Goal: Task Accomplishment & Management: Manage account settings

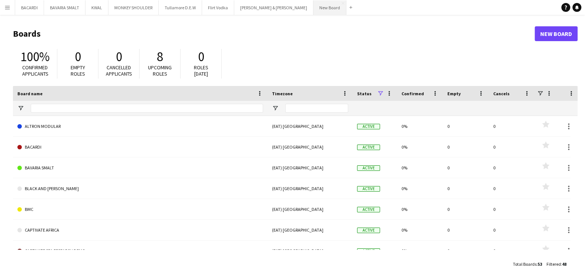
click at [313, 6] on button "New Board Close" at bounding box center [329, 7] width 33 height 14
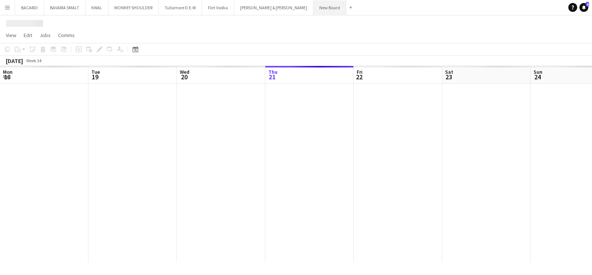
scroll to position [0, 177]
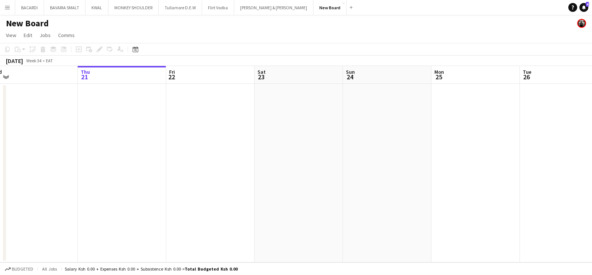
drag, startPoint x: 203, startPoint y: 177, endPoint x: 280, endPoint y: 192, distance: 78.8
click at [280, 192] on app-calendar-viewport "Mon 18 Tue 19 Wed 20 Thu 21 Fri 22 Sat 23 Sun 24 Mon 25 Tue 26 Wed 27 Thu 28 Fr…" at bounding box center [296, 164] width 592 height 196
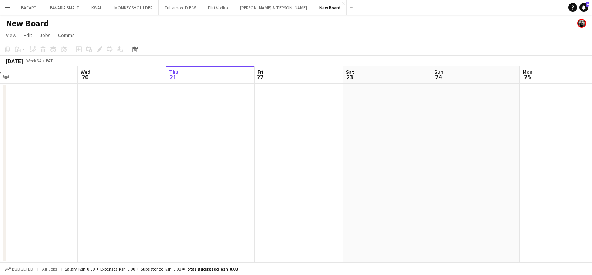
scroll to position [0, 179]
drag, startPoint x: 201, startPoint y: 161, endPoint x: 209, endPoint y: 178, distance: 18.2
click at [209, 178] on app-calendar-viewport "Sun 17 Mon 18 Tue 19 Wed 20 Thu 21 Fri 22 Sat 23 Sun 24 Mon 25 Tue 26 Wed 27 Th…" at bounding box center [296, 164] width 592 height 196
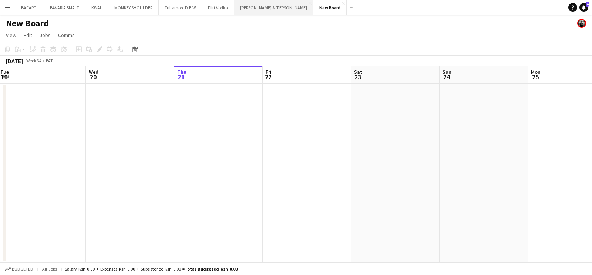
click at [258, 7] on button "[PERSON_NAME] & [PERSON_NAME] Close" at bounding box center [273, 7] width 79 height 14
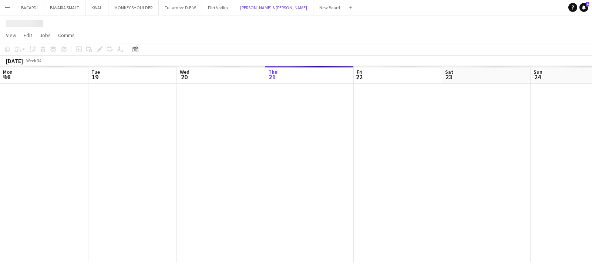
scroll to position [0, 177]
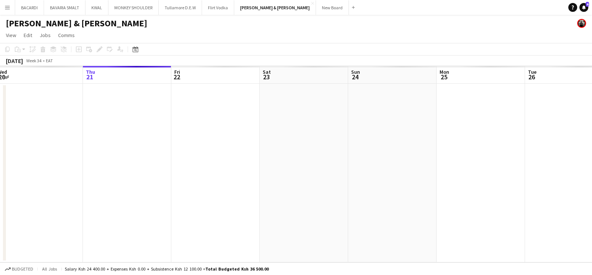
drag, startPoint x: 215, startPoint y: 151, endPoint x: 290, endPoint y: 167, distance: 76.3
click at [298, 162] on app-calendar-viewport "Mon 18 Tue 19 Wed 20 Thu 21 Fri 22 Sat 23 Sun 24 Mon 25 Tue 26 Wed 27 Thu 28 Fr…" at bounding box center [296, 164] width 592 height 196
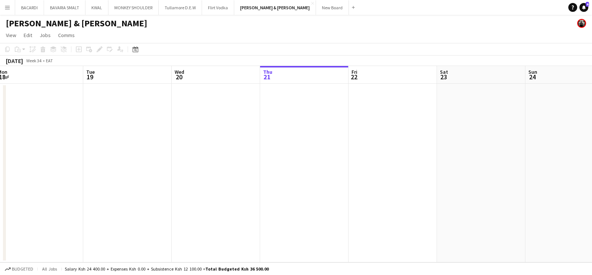
drag, startPoint x: 177, startPoint y: 180, endPoint x: 269, endPoint y: 183, distance: 92.6
click at [276, 182] on app-calendar-viewport "Sat 16 Sun 17 Mon 18 Tue 19 Wed 20 Thu 21 Fri 22 Sat 23 Sun 24 Mon 25 Tue 26 We…" at bounding box center [296, 164] width 592 height 196
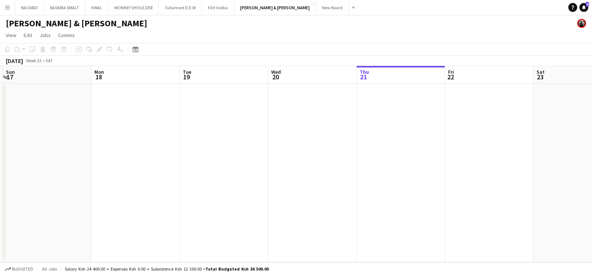
drag, startPoint x: 256, startPoint y: 186, endPoint x: 193, endPoint y: 180, distance: 63.5
click at [287, 190] on app-calendar-viewport "Fri 15 Sat 16 Sun 17 Mon 18 Tue 19 Wed 20 Thu 21 Fri 22 Sat 23 Sun 24 Mon 25 Tu…" at bounding box center [296, 164] width 592 height 196
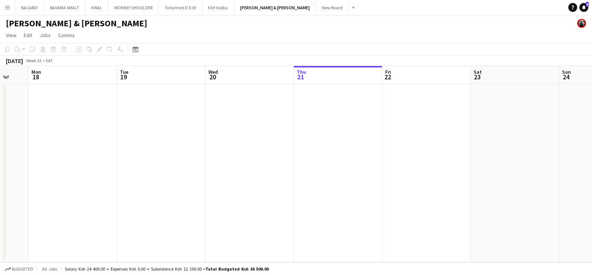
drag, startPoint x: 204, startPoint y: 184, endPoint x: 113, endPoint y: 180, distance: 91.1
click at [309, 188] on app-calendar-viewport "Fri 15 Sat 16 Sun 17 Mon 18 Tue 19 Wed 20 Thu 21 Fri 22 Sat 23 Sun 24 Mon 25 Tu…" at bounding box center [296, 164] width 592 height 196
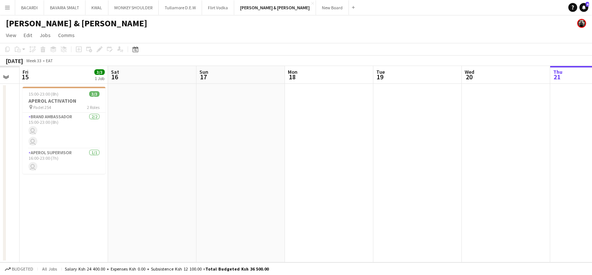
drag, startPoint x: 113, startPoint y: 180, endPoint x: 116, endPoint y: 174, distance: 6.5
click at [181, 174] on app-calendar-viewport "Wed 13 Thu 14 Fri 15 3/3 1 Job Sat 16 Sun 17 Mon 18 Tue 19 Wed 20 Thu 21 Fri 22…" at bounding box center [296, 164] width 592 height 196
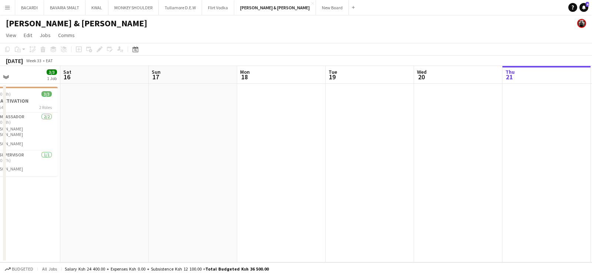
drag, startPoint x: 51, startPoint y: 184, endPoint x: 179, endPoint y: 184, distance: 127.7
click at [179, 184] on app-calendar-viewport "Wed 13 Thu 14 Fri 15 3/3 1 Job Sat 16 Sun 17 Mon 18 Tue 19 Wed 20 Thu 21 Fri 22…" at bounding box center [296, 164] width 592 height 196
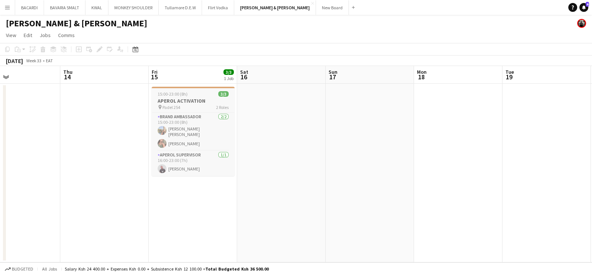
click at [193, 101] on h3 "APEROL ACTIVATION" at bounding box center [193, 100] width 83 height 7
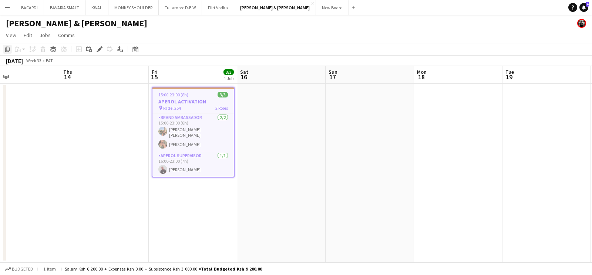
click at [9, 49] on icon "Copy" at bounding box center [7, 49] width 6 height 6
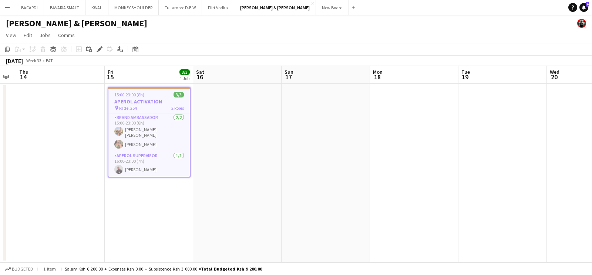
drag, startPoint x: 404, startPoint y: 129, endPoint x: 392, endPoint y: 136, distance: 13.9
click at [343, 134] on app-calendar-viewport "Mon 11 Tue 12 Wed 13 Thu 14 Fri 15 3/3 1 Job Sat 16 Sun 17 Mon 18 Tue 19 Wed 20…" at bounding box center [296, 164] width 592 height 196
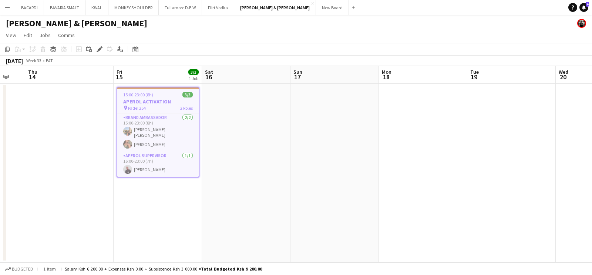
drag, startPoint x: 433, startPoint y: 133, endPoint x: 371, endPoint y: 141, distance: 62.7
click at [371, 140] on app-calendar-viewport "Mon 11 Tue 12 Wed 13 Thu 14 Fri 15 3/3 1 Job Sat 16 Sun 17 Mon 18 Tue 19 Wed 20…" at bounding box center [296, 164] width 592 height 196
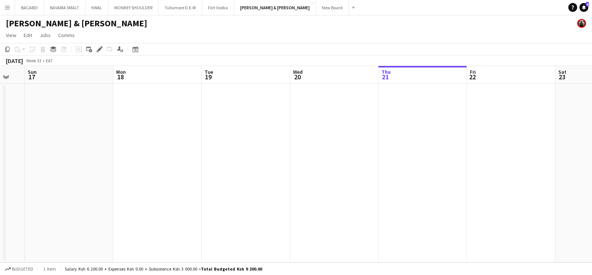
drag, startPoint x: 437, startPoint y: 141, endPoint x: 259, endPoint y: 146, distance: 177.7
click at [259, 146] on app-calendar-viewport "Thu 14 Fri 15 3/3 1 Job Sat 16 Sun 17 Mon 18 Tue 19 Wed 20 Thu 21 Fri 22 Sat 23…" at bounding box center [296, 164] width 592 height 196
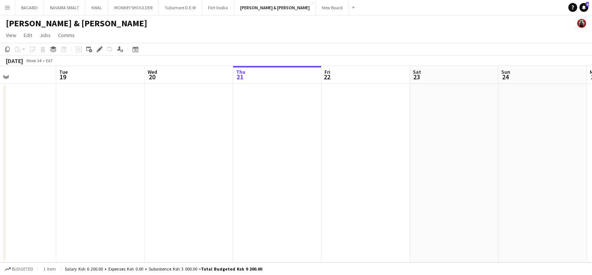
drag, startPoint x: 494, startPoint y: 132, endPoint x: 347, endPoint y: 136, distance: 147.3
click at [349, 137] on app-calendar-viewport "Fri 15 3/3 1 Job Sat 16 Sun 17 Mon 18 Tue 19 Wed 20 Thu 21 Fri 22 Sat 23 Sun 24…" at bounding box center [296, 164] width 592 height 196
click at [446, 94] on app-date-cell at bounding box center [454, 173] width 88 height 178
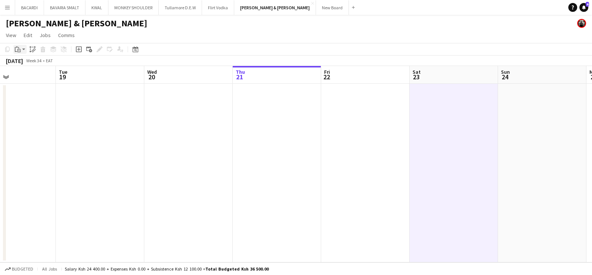
click at [23, 49] on app-action-btn "Paste" at bounding box center [19, 49] width 13 height 9
click at [24, 74] on link "Paste with crew Ctrl+Shift+V" at bounding box center [55, 76] width 70 height 7
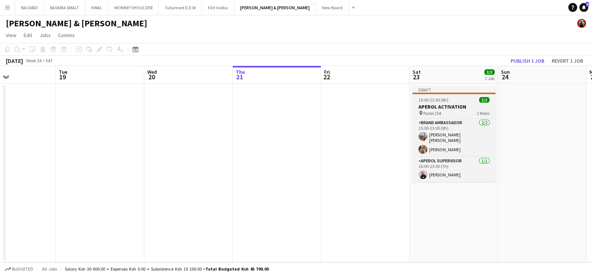
click at [455, 98] on div "15:00-23:00 (8h) 3/3" at bounding box center [454, 100] width 83 height 6
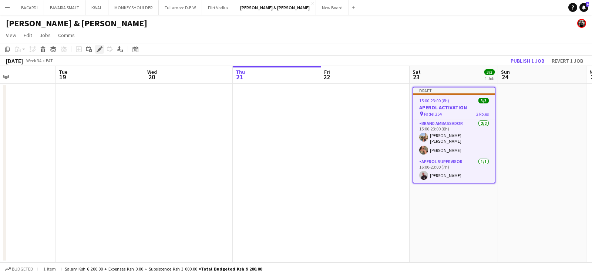
click at [95, 47] on div "Edit" at bounding box center [99, 49] width 9 height 9
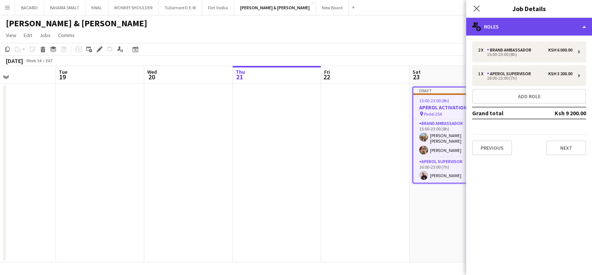
click at [515, 33] on div "multiple-users-add Roles" at bounding box center [529, 27] width 126 height 18
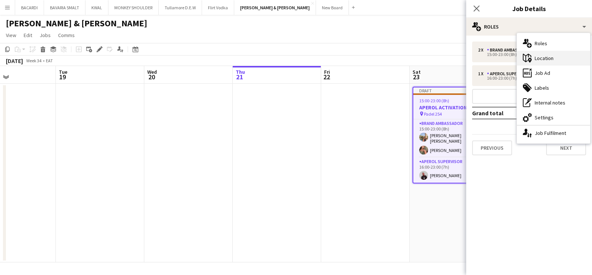
click at [544, 61] on div "maps-pin-1 Location" at bounding box center [553, 58] width 73 height 15
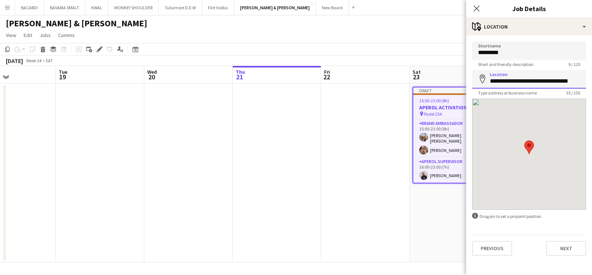
drag, startPoint x: 488, startPoint y: 82, endPoint x: 592, endPoint y: 86, distance: 103.7
click at [592, 86] on form "**********" at bounding box center [529, 148] width 126 height 214
type input "**********"
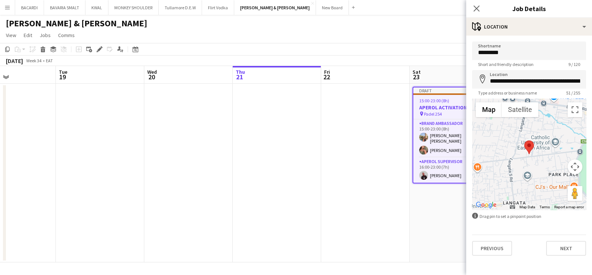
click at [427, 29] on app-page-menu "View Day view expanded Day view collapsed Month view Date picker Jump to [DATE]…" at bounding box center [296, 36] width 592 height 14
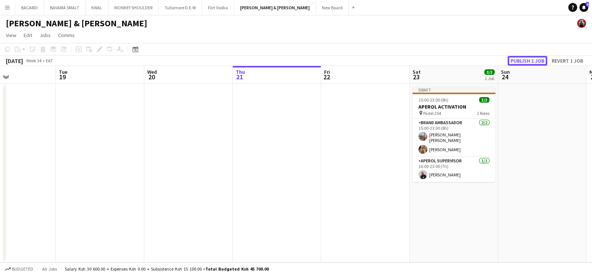
click at [528, 60] on button "Publish 1 job" at bounding box center [528, 61] width 40 height 10
